Goal: Information Seeking & Learning: Learn about a topic

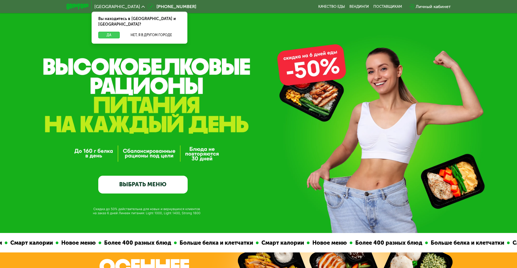
drag, startPoint x: 107, startPoint y: 28, endPoint x: 119, endPoint y: 35, distance: 14.2
click at [107, 32] on button "Да" at bounding box center [108, 35] width 21 height 7
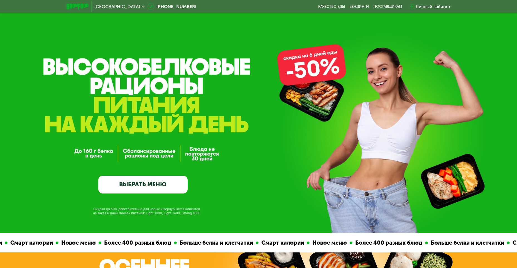
click at [157, 188] on link "ВЫБРАТЬ МЕНЮ" at bounding box center [142, 185] width 89 height 18
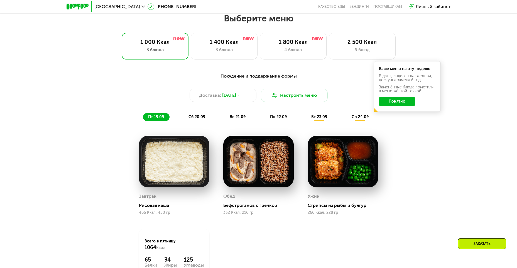
scroll to position [450, 0]
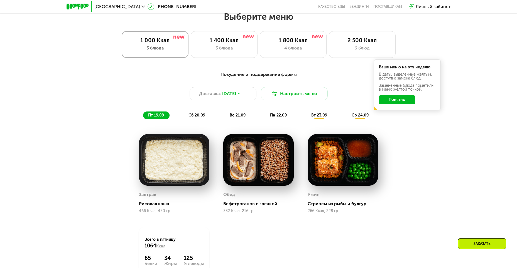
click at [161, 46] on div "1 000 Ккал 3 блюда" at bounding box center [155, 44] width 67 height 27
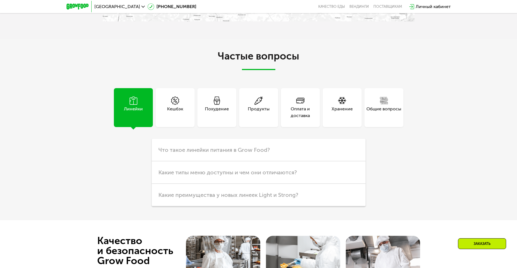
scroll to position [1558, 0]
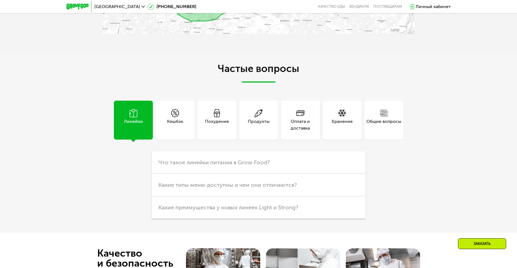
click at [135, 135] on div "Линейки" at bounding box center [133, 120] width 39 height 39
click at [268, 209] on span "Какие преимущества у новых линеек Light и Strong?" at bounding box center [228, 207] width 140 height 7
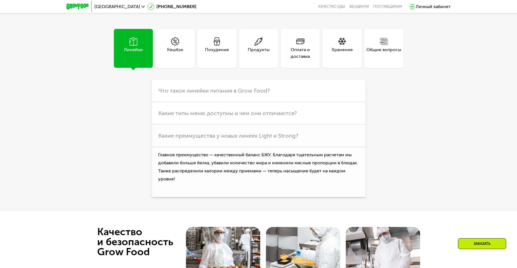
scroll to position [1641, 0]
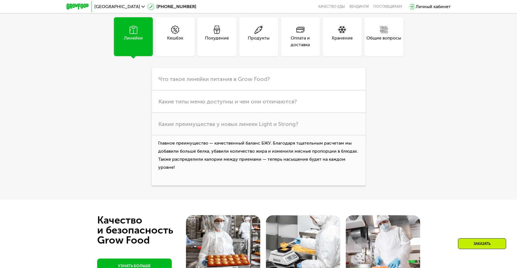
click at [219, 49] on div "Похудение" at bounding box center [216, 36] width 39 height 39
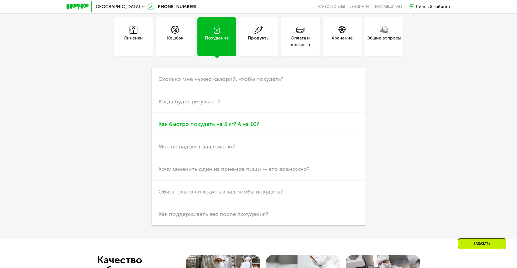
click at [218, 127] on span "Как быстро похудеть на 5 кг? А на 10?" at bounding box center [208, 124] width 100 height 7
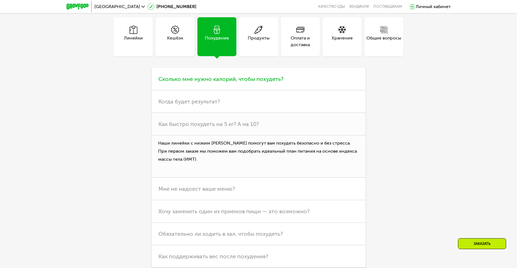
click at [261, 80] on span "Сколько мне нужно калорий, чтобы похудеть?" at bounding box center [220, 79] width 125 height 7
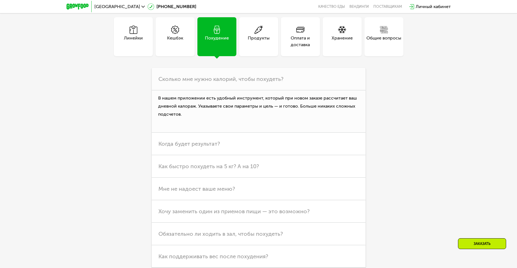
click at [260, 37] on div "Продукты" at bounding box center [259, 41] width 22 height 13
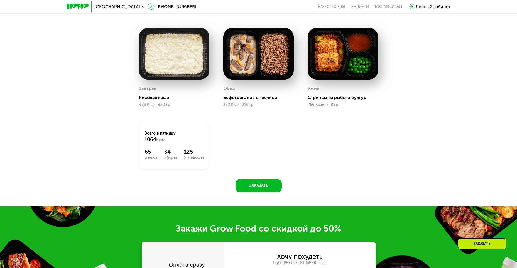
scroll to position [0, 0]
